Goal: Task Accomplishment & Management: Use online tool/utility

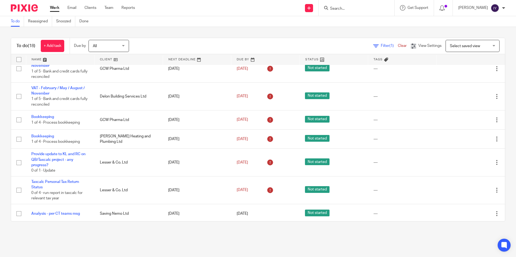
scroll to position [283, 0]
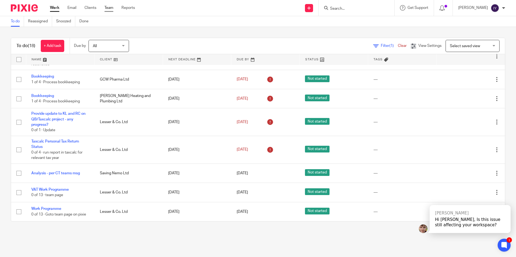
click at [108, 9] on link "Team" at bounding box center [108, 7] width 9 height 5
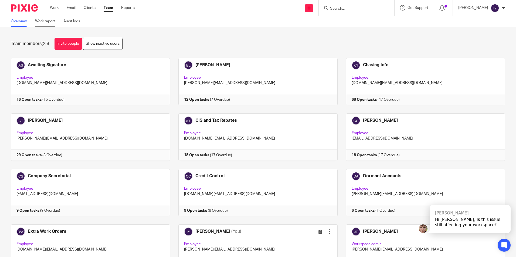
click at [50, 20] on link "Work report" at bounding box center [47, 21] width 24 height 11
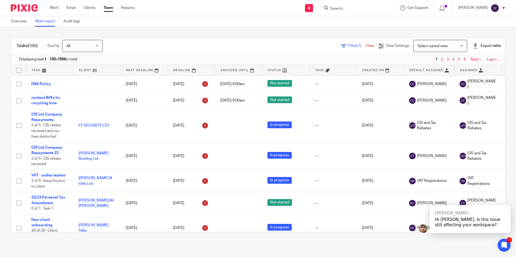
click at [341, 46] on icon at bounding box center [343, 45] width 5 height 5
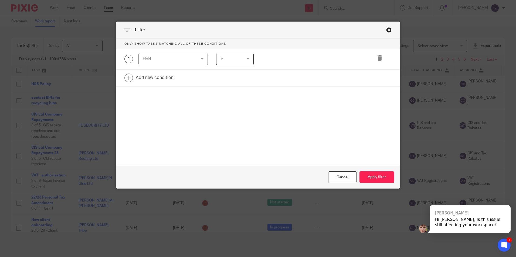
click at [180, 61] on div "Field" at bounding box center [169, 58] width 52 height 11
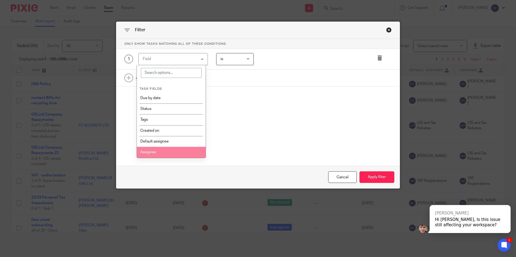
click at [160, 150] on li "Assignee" at bounding box center [171, 152] width 69 height 11
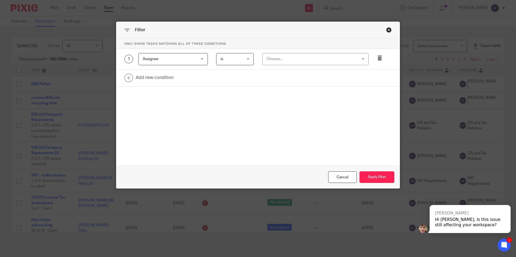
click at [231, 59] on span "is" at bounding box center [233, 58] width 26 height 11
click at [228, 87] on li "is not" at bounding box center [232, 81] width 37 height 11
click at [269, 59] on div "Choose..." at bounding box center [306, 58] width 81 height 11
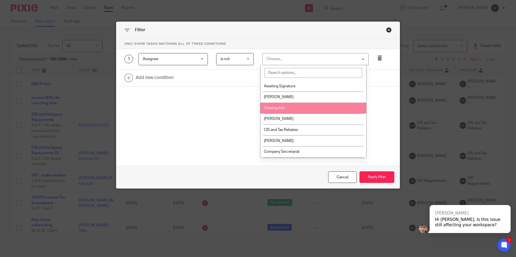
click at [277, 110] on span "Chasing Info" at bounding box center [274, 108] width 21 height 4
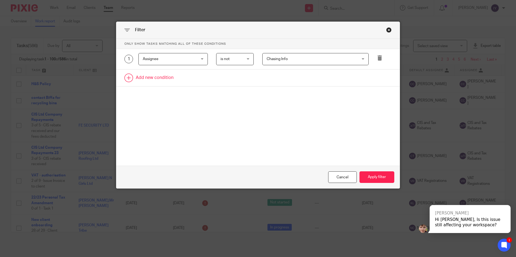
click at [155, 81] on link at bounding box center [257, 78] width 283 height 17
click at [156, 81] on div "Field" at bounding box center [169, 79] width 52 height 11
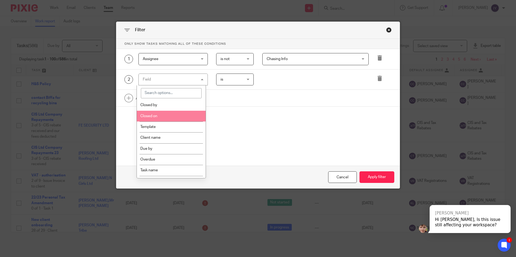
scroll to position [81, 0]
click at [177, 125] on li "Template" at bounding box center [171, 124] width 69 height 11
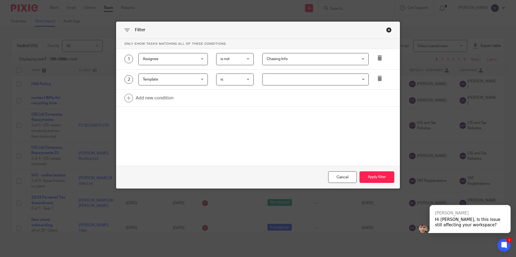
click at [278, 75] on input "Search for option" at bounding box center [314, 79] width 102 height 9
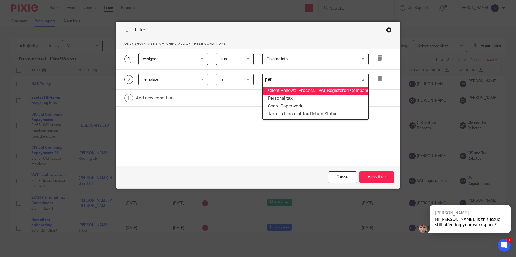
type input "pers"
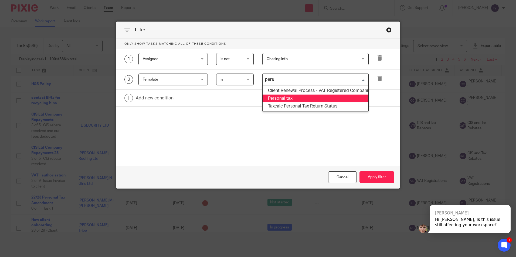
click at [286, 101] on li "Personal tax" at bounding box center [315, 99] width 106 height 8
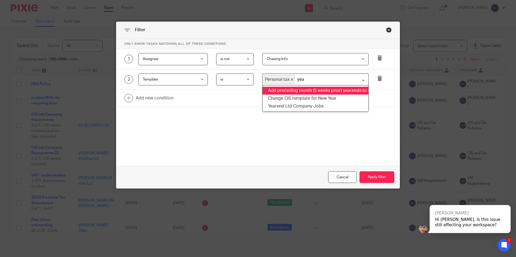
type input "year"
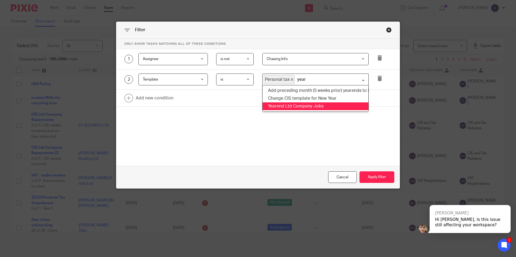
click at [315, 107] on li "Yearend Ltd Company Jobs" at bounding box center [315, 106] width 106 height 8
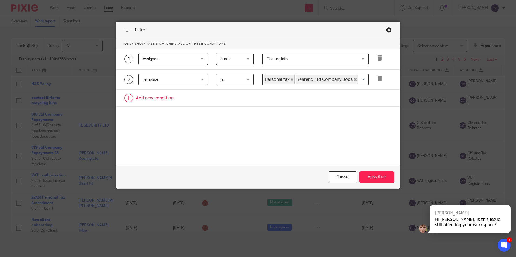
click at [153, 100] on link at bounding box center [257, 98] width 283 height 17
click at [153, 100] on div "Field" at bounding box center [169, 99] width 52 height 11
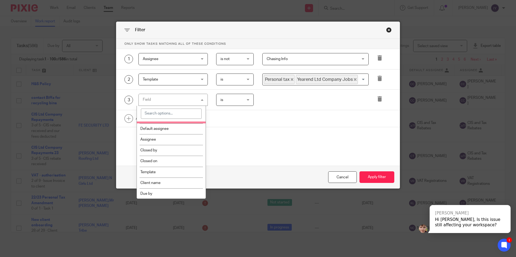
scroll to position [54, 0]
click at [166, 191] on li "Due by" at bounding box center [171, 193] width 69 height 11
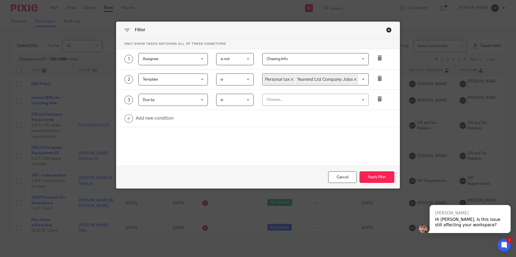
click at [239, 101] on span "is" at bounding box center [233, 99] width 26 height 11
click at [239, 101] on div "is is" at bounding box center [234, 100] width 37 height 12
click at [272, 100] on div "Choose..." at bounding box center [306, 99] width 81 height 11
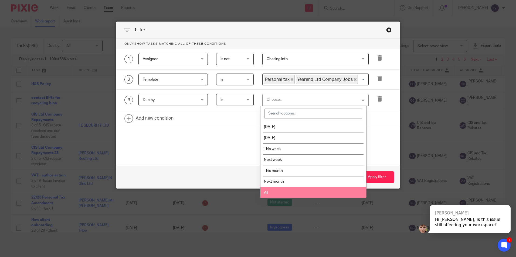
click at [278, 192] on li "All" at bounding box center [313, 192] width 106 height 11
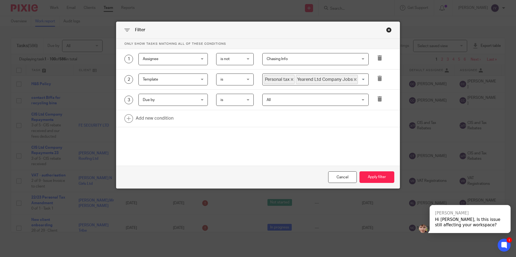
click at [395, 183] on div "Cancel Apply filter" at bounding box center [257, 177] width 283 height 23
click at [384, 180] on button "Apply filter" at bounding box center [376, 178] width 35 height 12
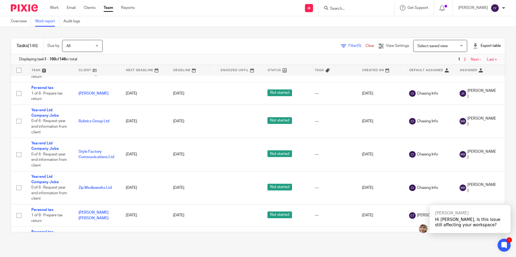
scroll to position [2650, 0]
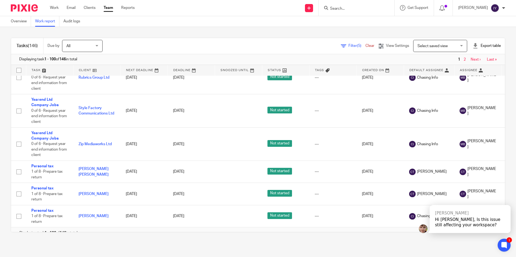
click at [474, 44] on div "Export table" at bounding box center [486, 45] width 28 height 5
click at [473, 67] on link "Excel spreadsheet" at bounding box center [472, 66] width 31 height 4
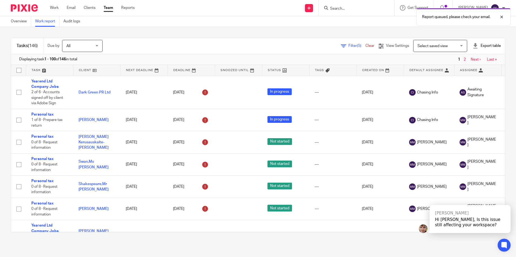
click at [282, 39] on div "Tasks (146) Due by All All [DATE] [DATE] This week Next week This month Next mo…" at bounding box center [258, 46] width 494 height 16
click at [57, 10] on link "Work" at bounding box center [54, 7] width 9 height 5
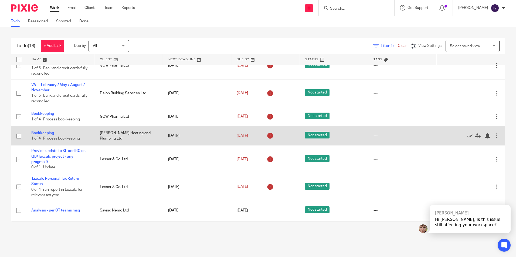
scroll to position [283, 0]
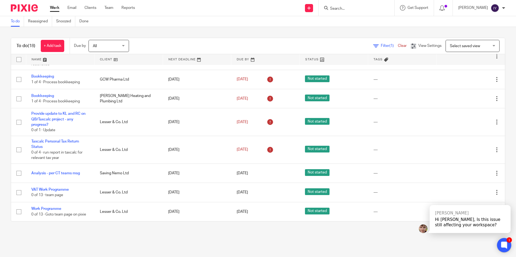
click at [506, 245] on icon at bounding box center [504, 245] width 6 height 7
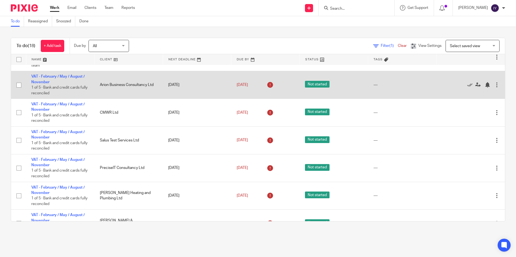
scroll to position [0, 0]
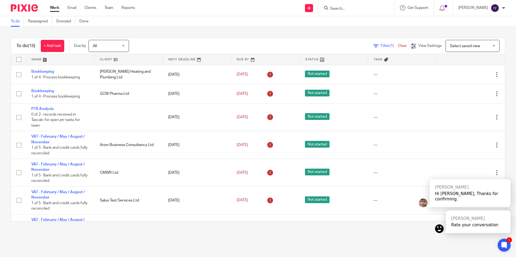
click at [94, 33] on div "To do (18) + Add task Due by All All [DATE] [DATE] This week Next week This mon…" at bounding box center [258, 130] width 516 height 206
